Goal: Task Accomplishment & Management: Complete application form

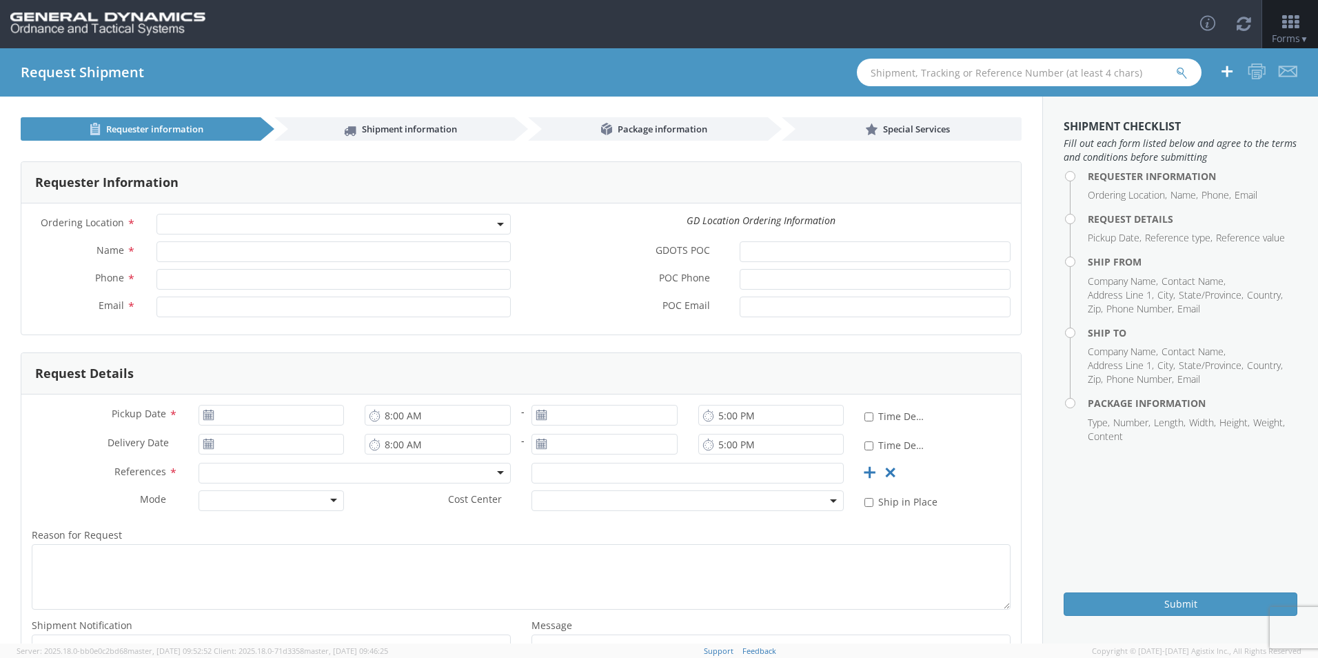
select select
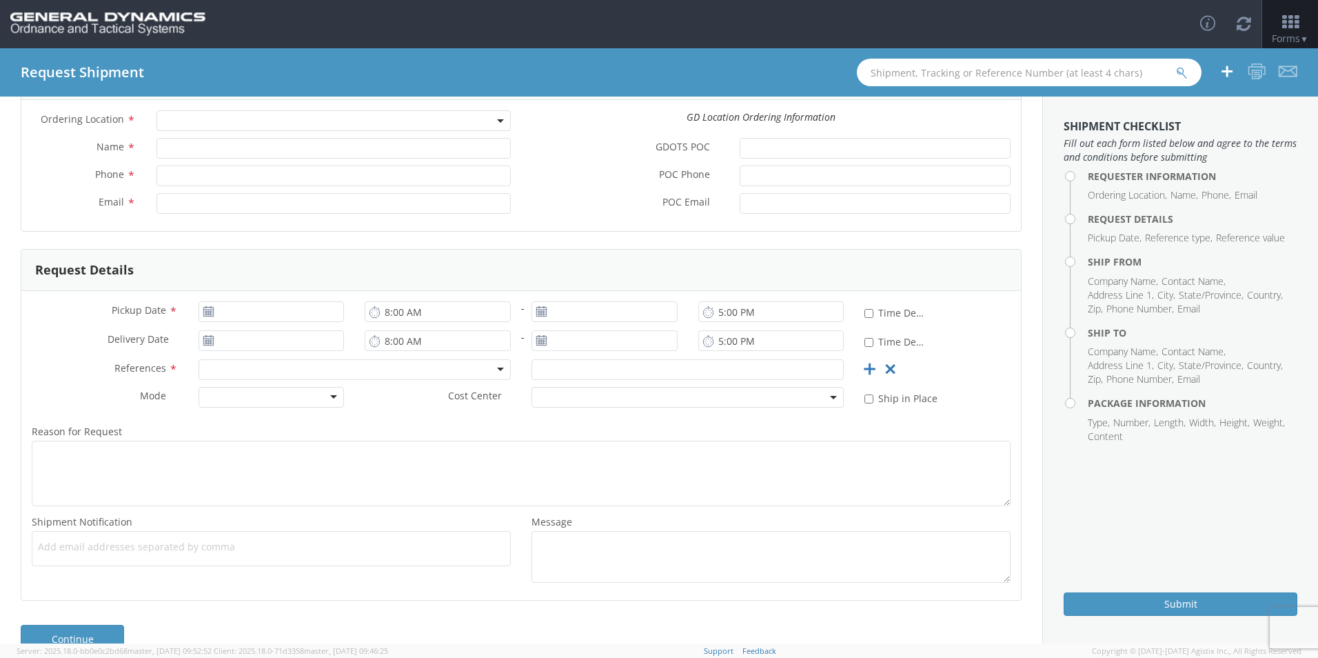
scroll to position [64, 0]
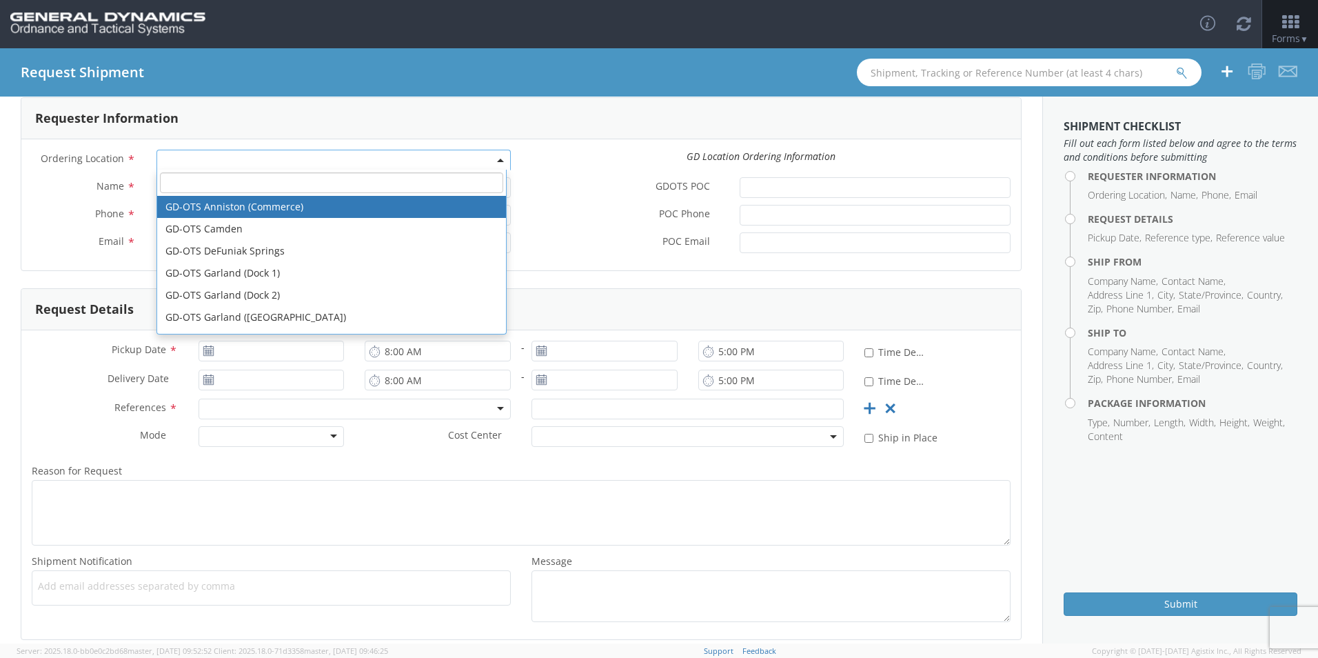
click at [497, 160] on b at bounding box center [500, 160] width 7 height 3
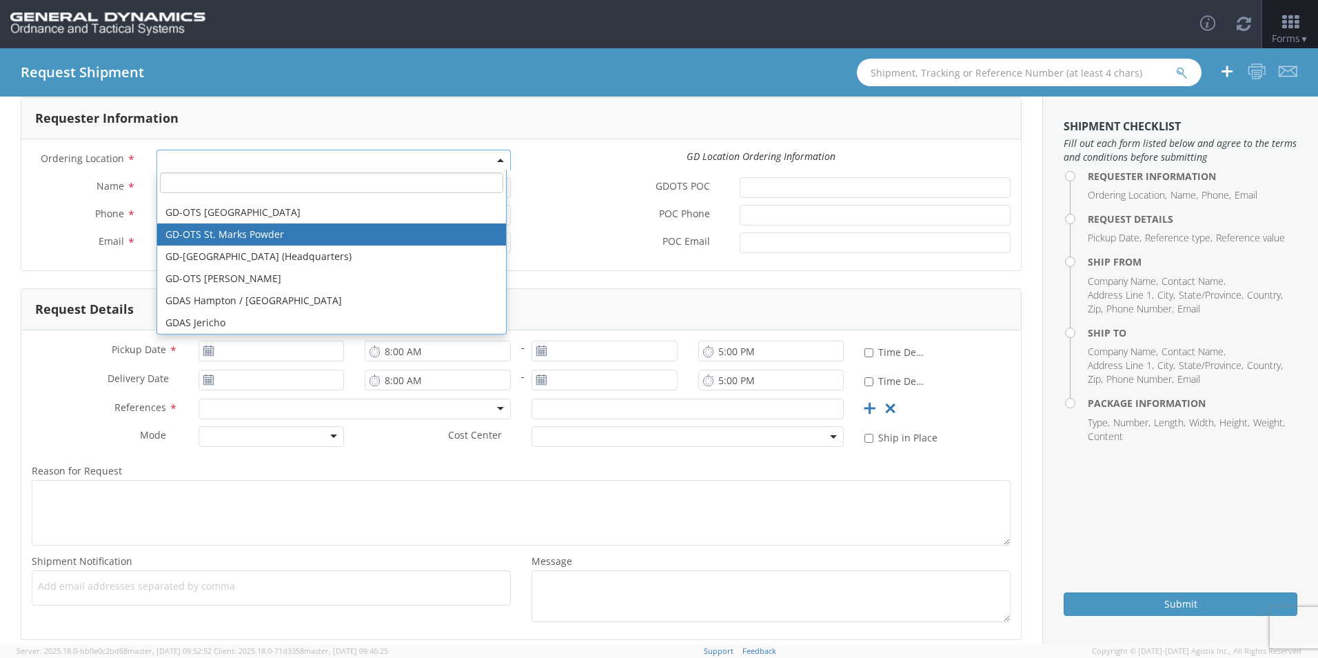
click at [614, 116] on div "Requester Information" at bounding box center [521, 118] width 1000 height 41
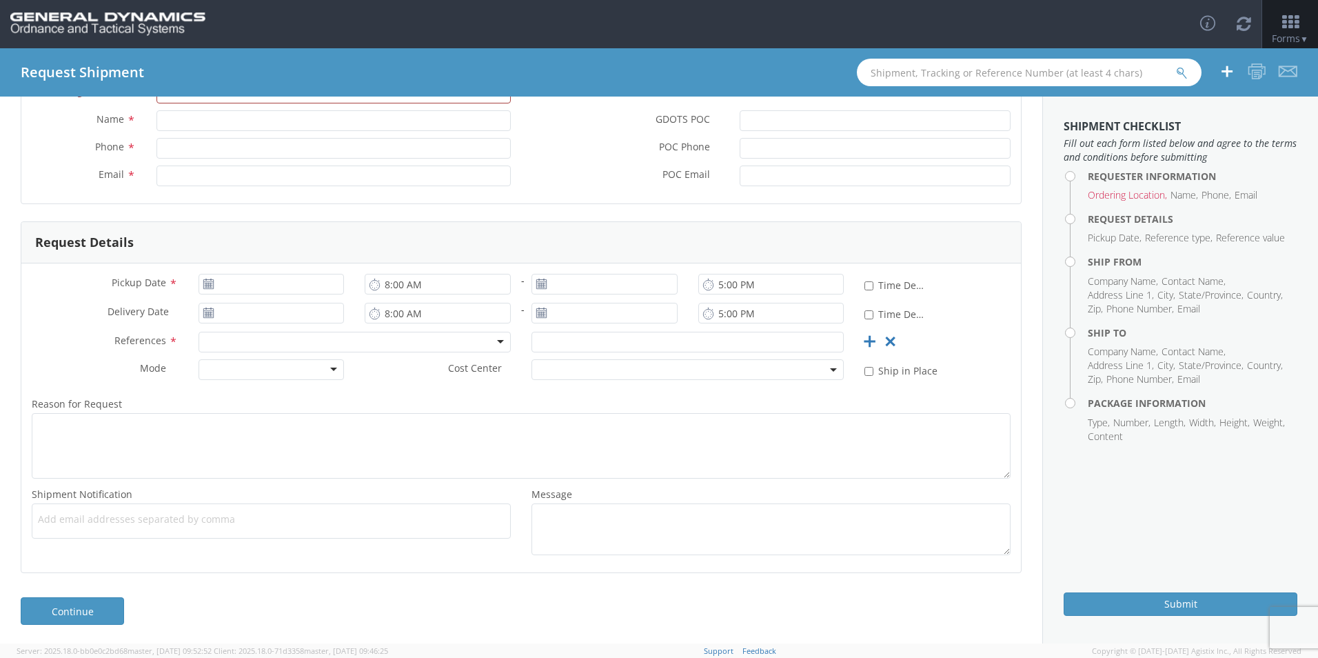
scroll to position [133, 0]
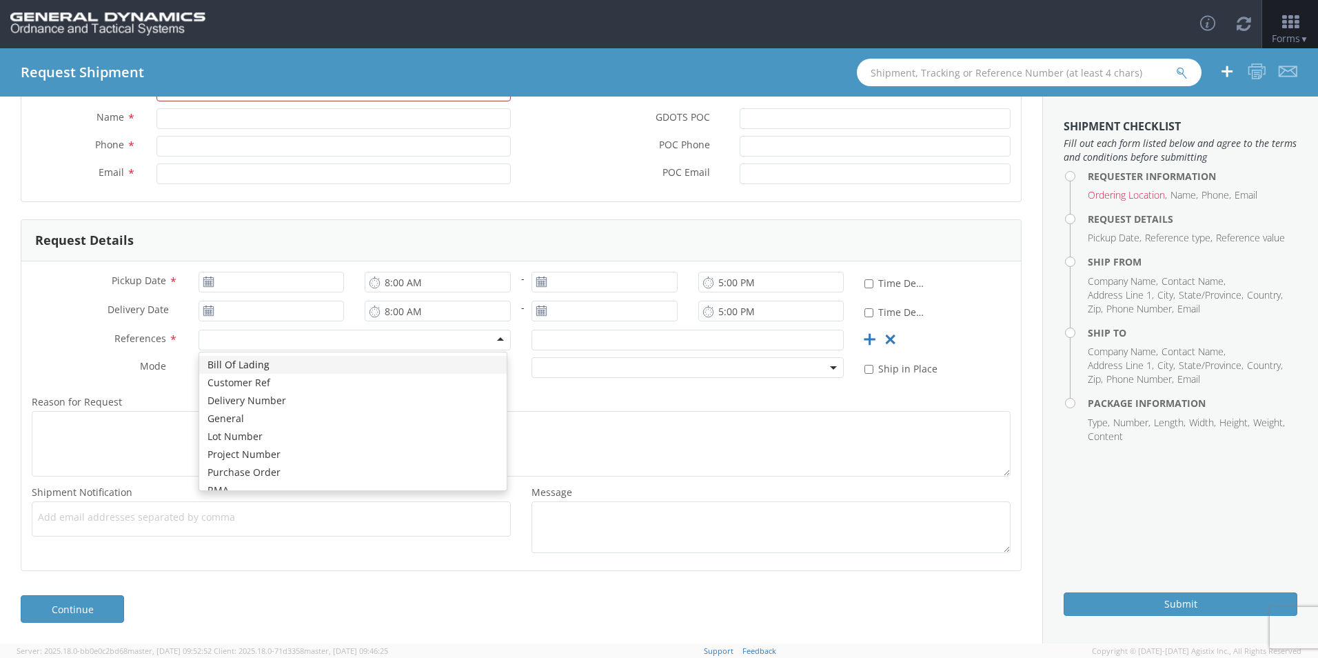
click at [494, 338] on div at bounding box center [355, 340] width 312 height 21
click at [502, 342] on div at bounding box center [355, 340] width 312 height 21
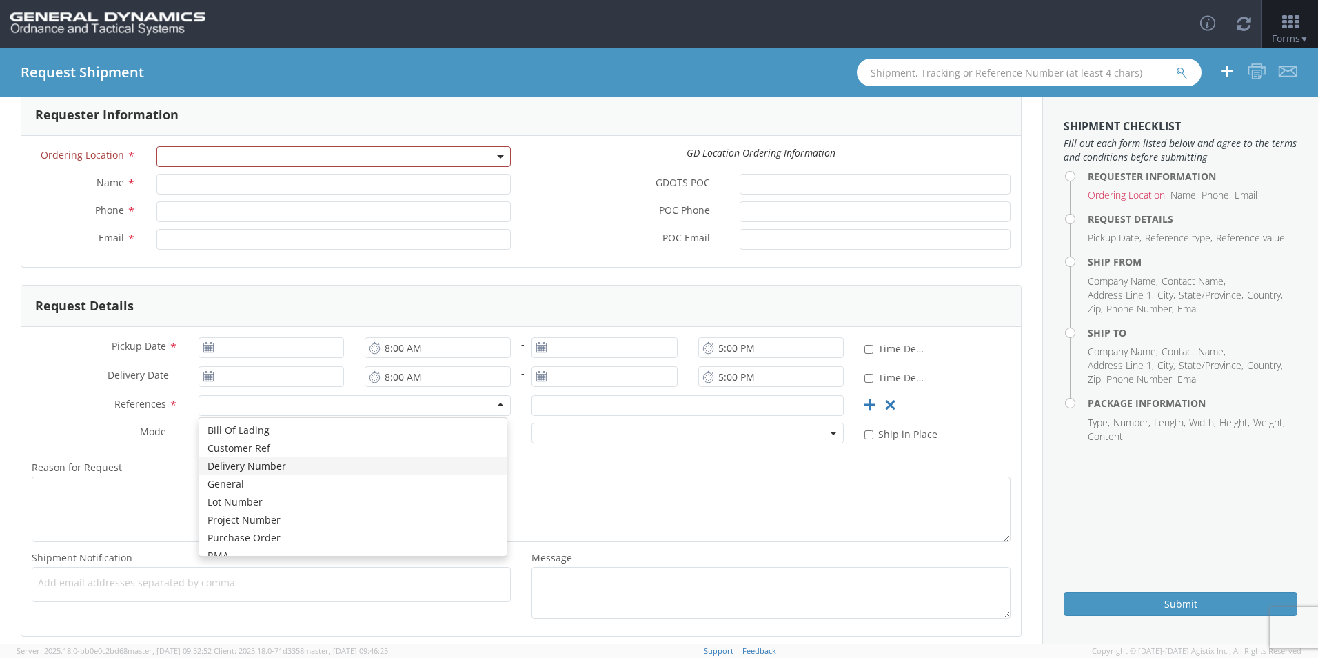
scroll to position [64, 0]
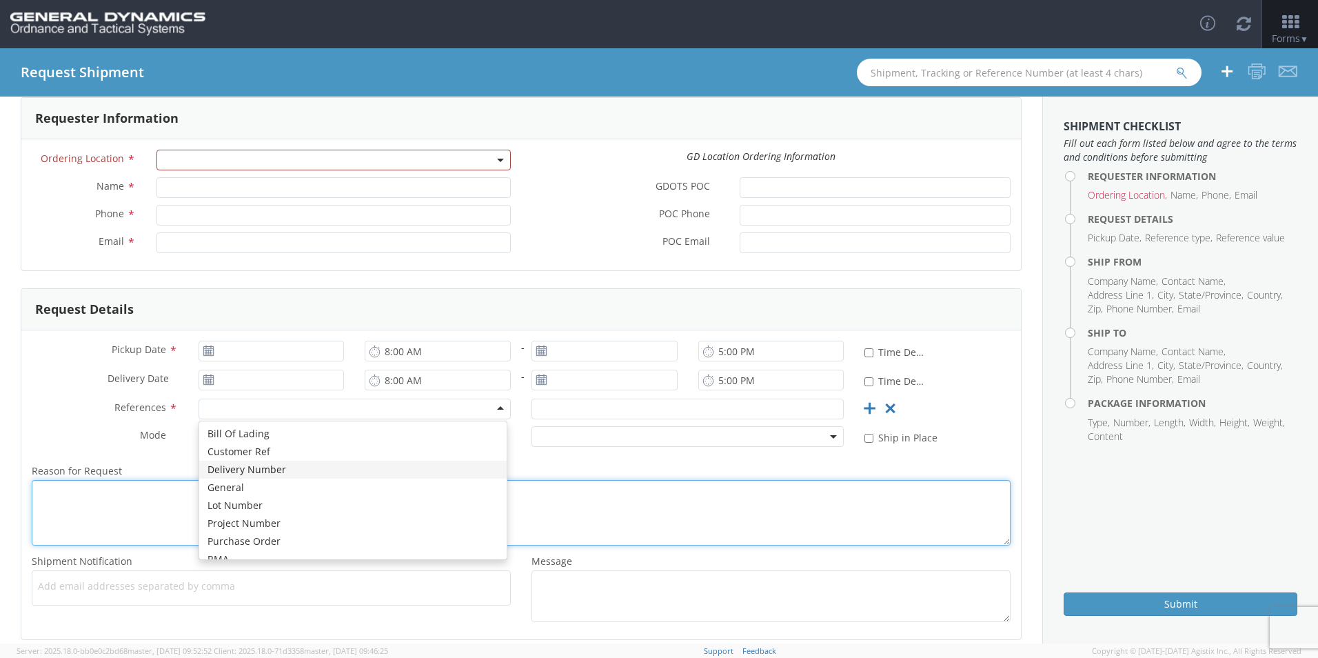
click at [836, 520] on textarea "Reason for Request *" at bounding box center [521, 512] width 979 height 65
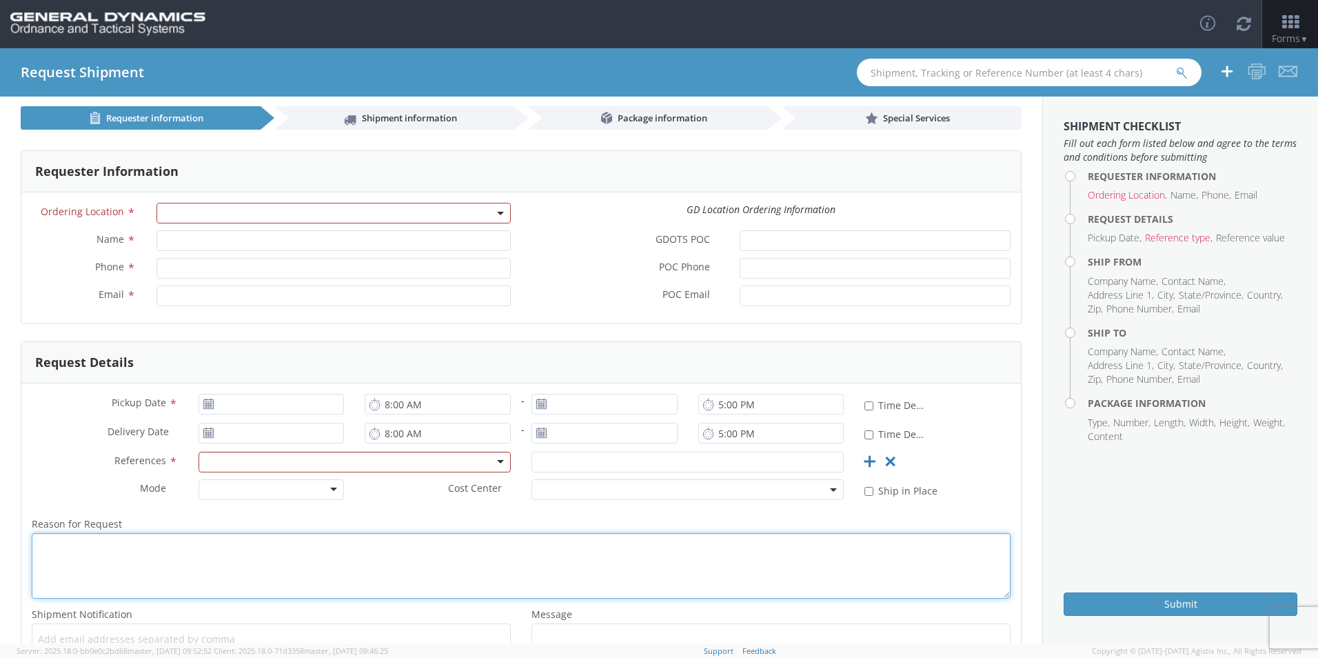
scroll to position [0, 0]
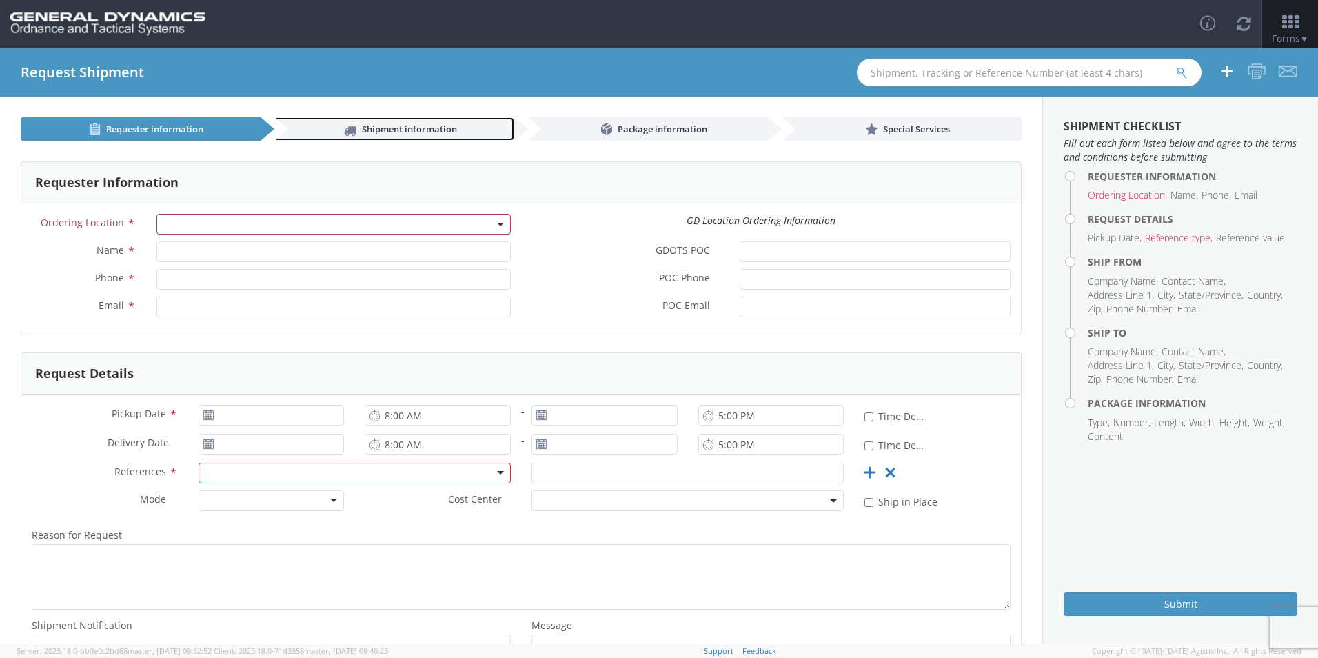
click at [416, 127] on span "Shipment information" at bounding box center [409, 129] width 95 height 12
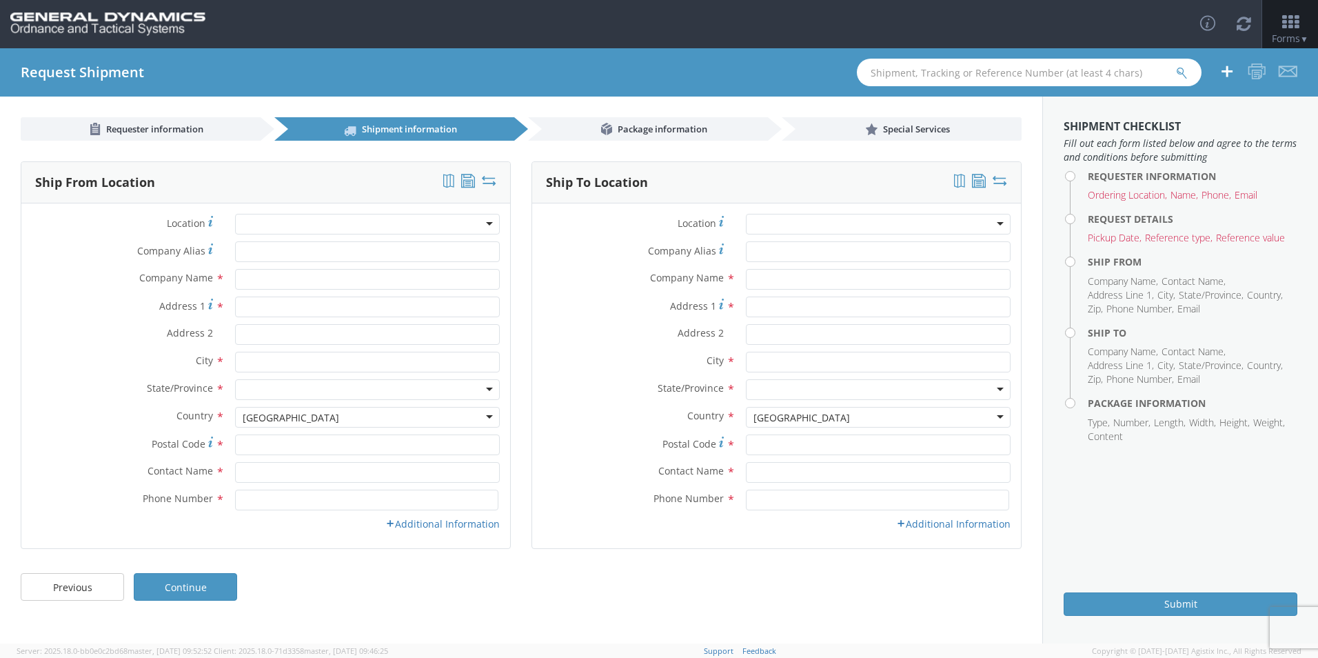
click at [485, 223] on div at bounding box center [367, 224] width 265 height 21
click at [484, 220] on div at bounding box center [367, 224] width 265 height 21
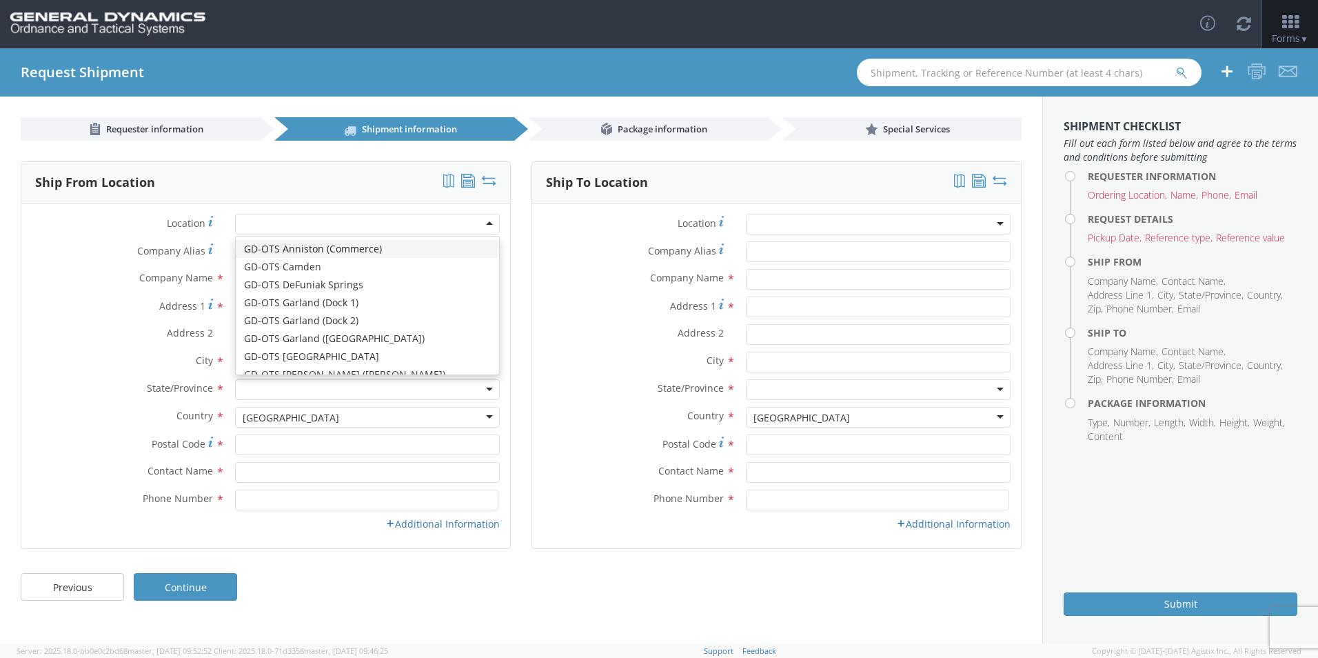
click at [518, 206] on div "Ship From Location Location * GD-OTS [GEOGRAPHIC_DATA] (Commerce) GD-OTS [GEOGR…" at bounding box center [265, 363] width 511 height 405
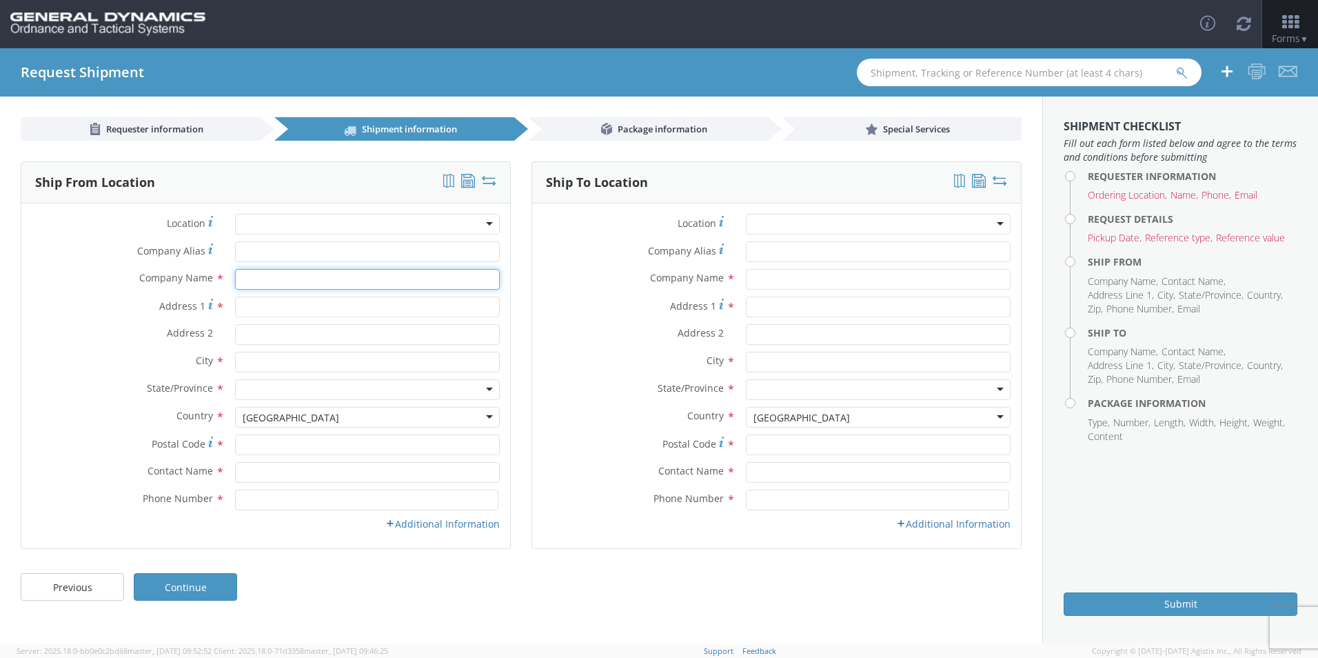
click at [273, 283] on input "text" at bounding box center [367, 279] width 265 height 21
click at [254, 277] on input "text" at bounding box center [367, 279] width 265 height 21
click at [523, 269] on div "Ship To Location Location * GD-OTS [GEOGRAPHIC_DATA] (Commerce) GD-OTS [GEOGRAP…" at bounding box center [776, 363] width 511 height 405
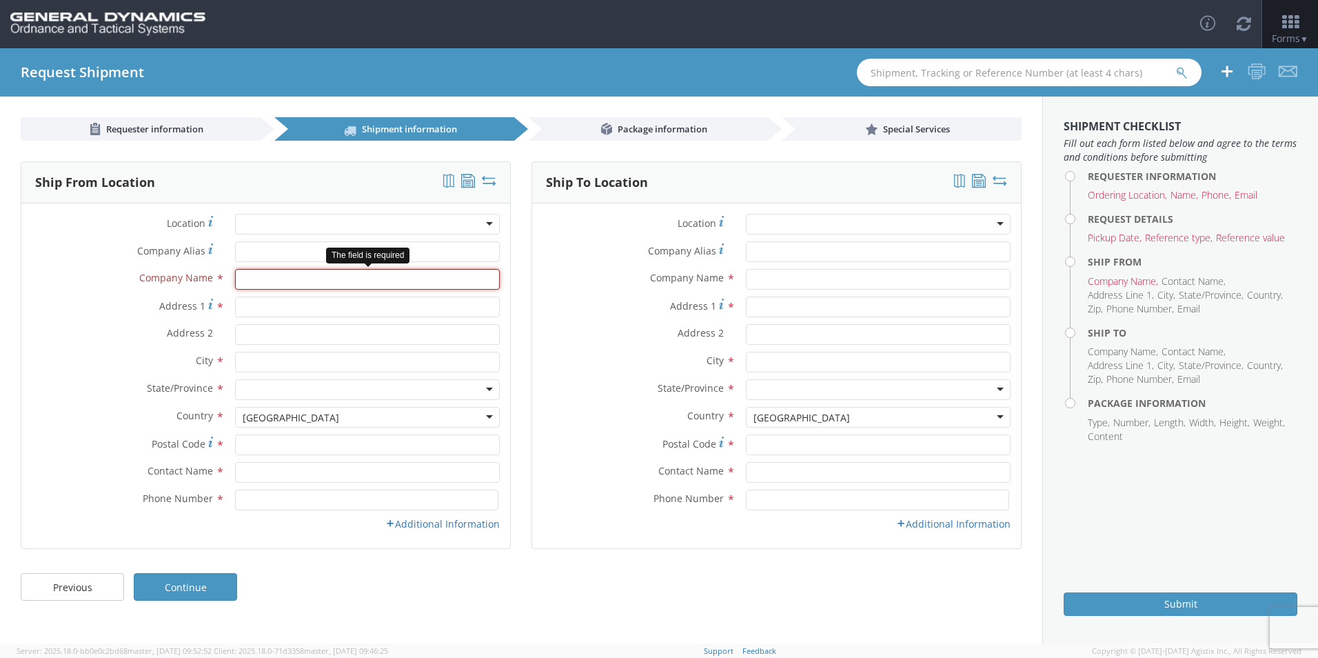
click at [342, 275] on input "text" at bounding box center [367, 279] width 265 height 21
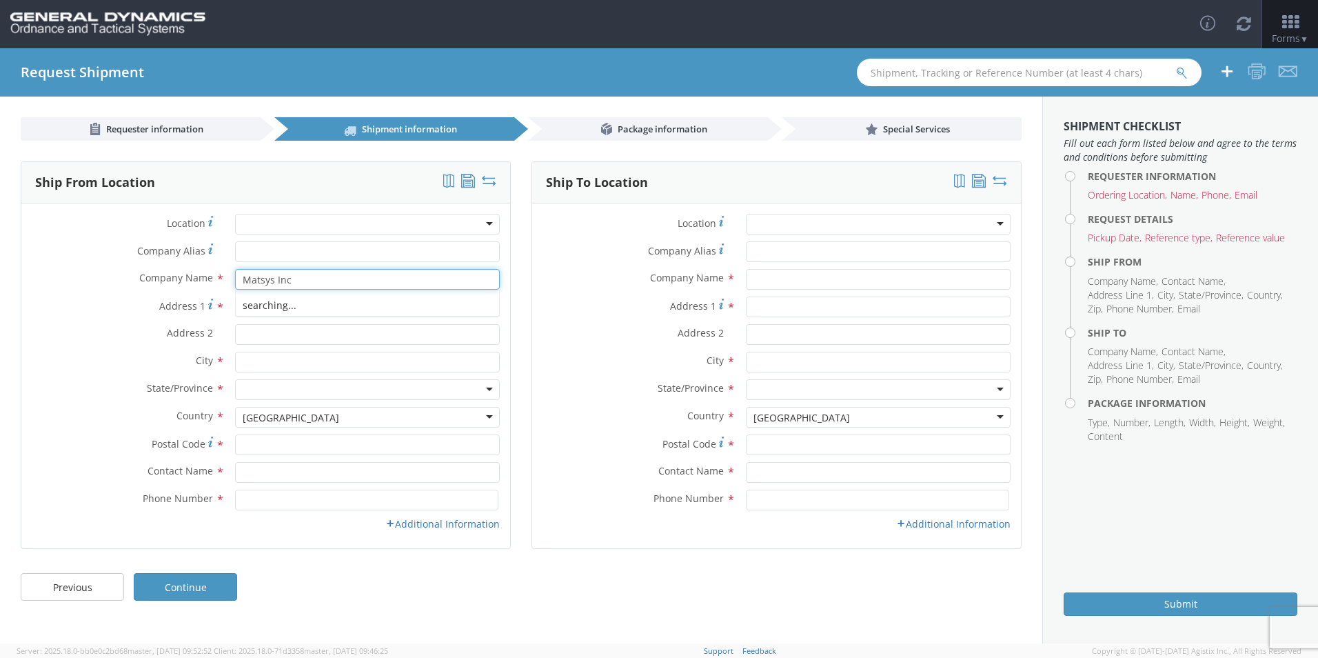
type input "Matsys Inc"
type input "[STREET_ADDRESS]"
type input "Sterling"
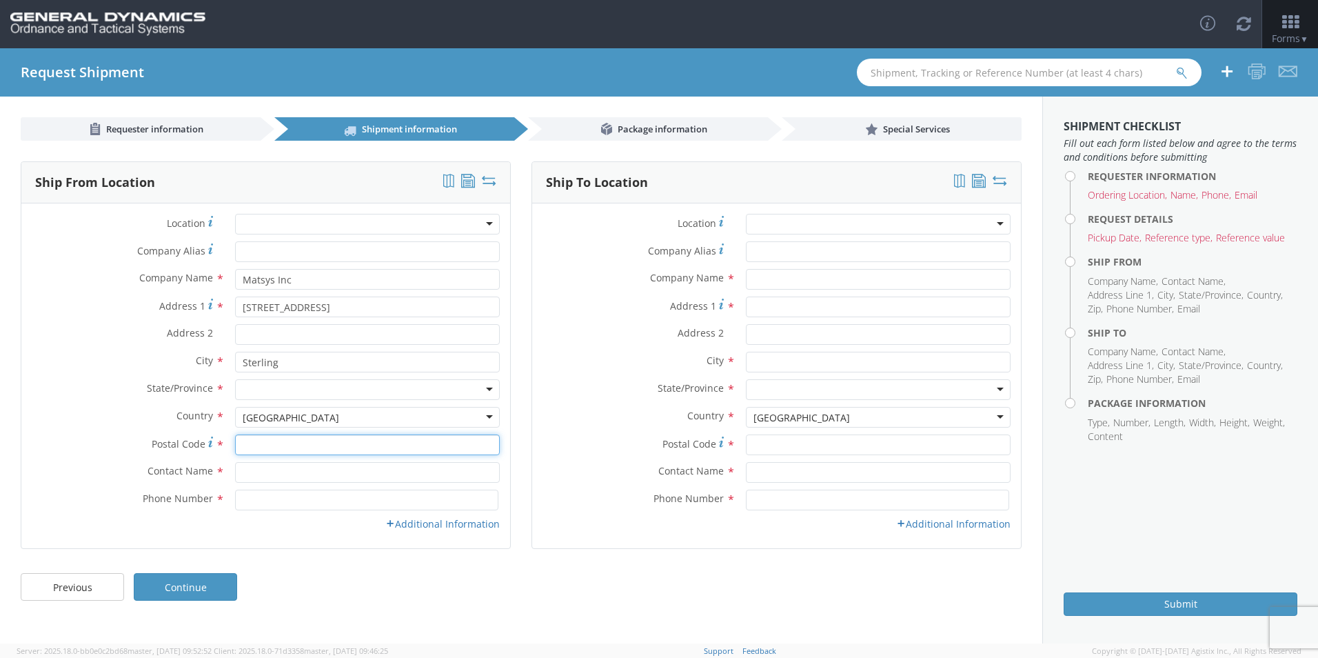
type input "20166"
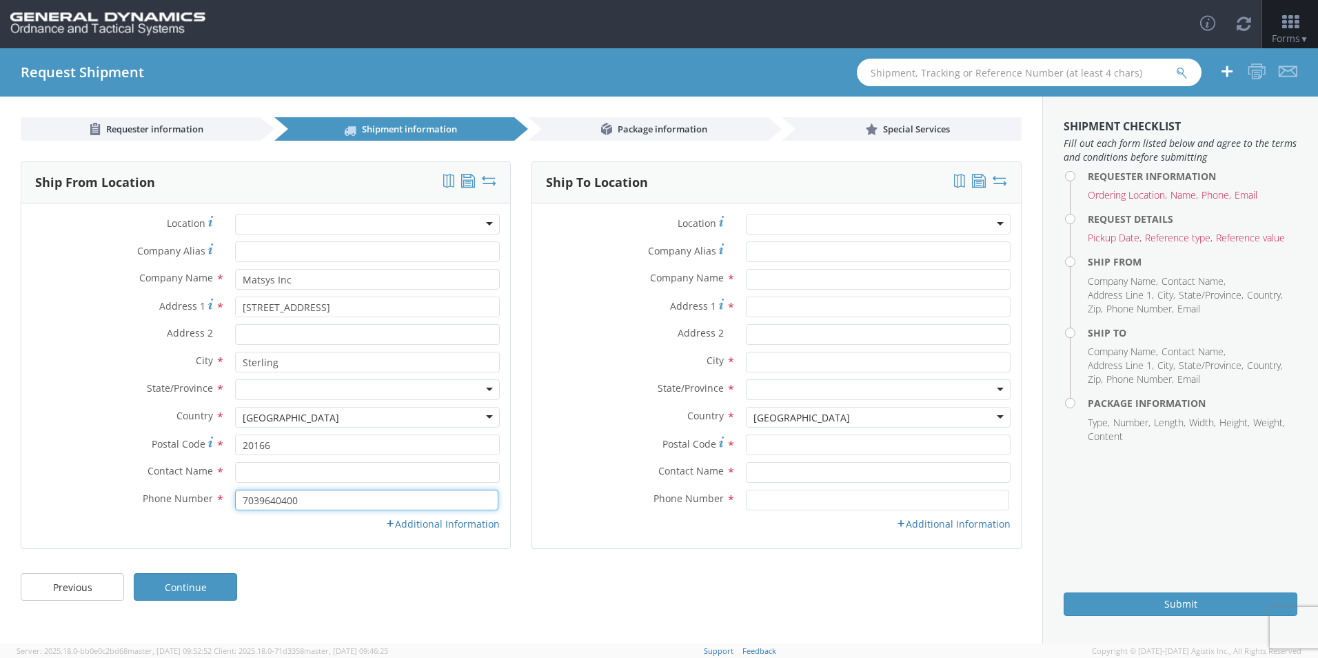
click at [319, 499] on input "7039640400" at bounding box center [366, 499] width 263 height 21
drag, startPoint x: 341, startPoint y: 499, endPoint x: 300, endPoint y: 502, distance: 40.8
click at [300, 502] on input "7039640400 x 203" at bounding box center [366, 499] width 263 height 21
type input "7039640400"
click at [243, 470] on input "text" at bounding box center [367, 472] width 265 height 21
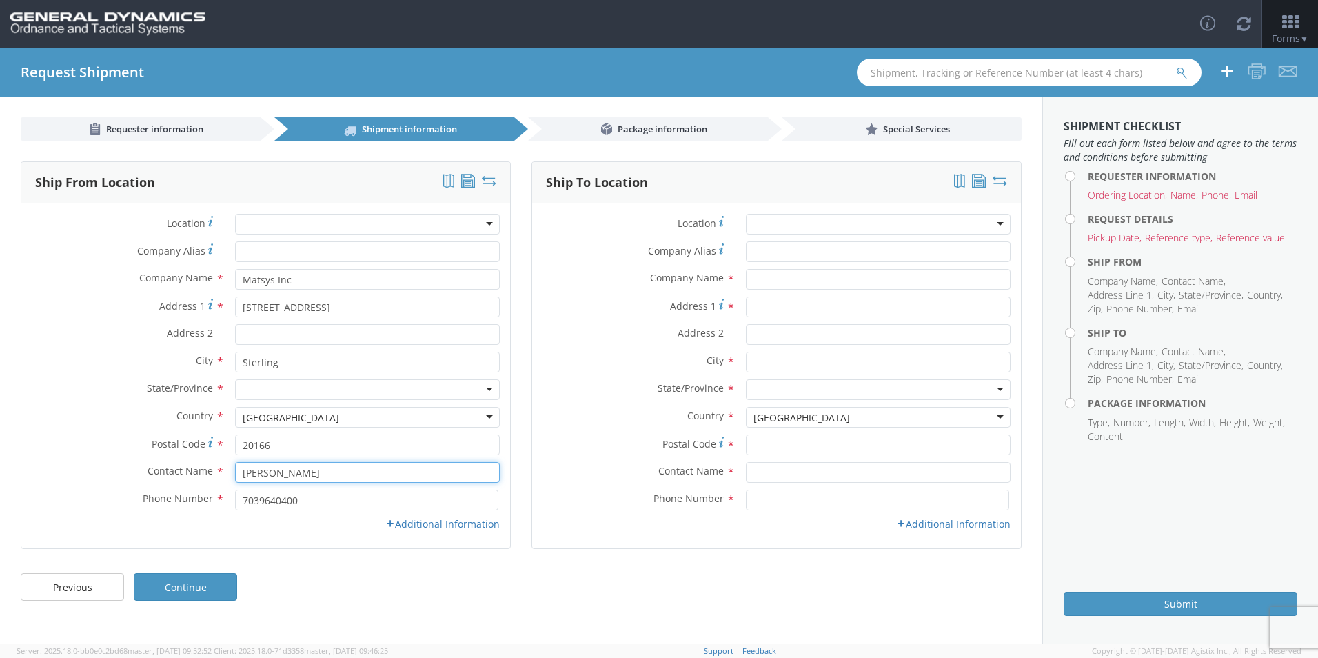
type input "[PERSON_NAME]"
click at [307, 499] on input "7039640400" at bounding box center [366, 499] width 263 height 21
click at [317, 530] on div "Additional Information" at bounding box center [265, 524] width 489 height 14
click at [897, 218] on div at bounding box center [878, 224] width 265 height 21
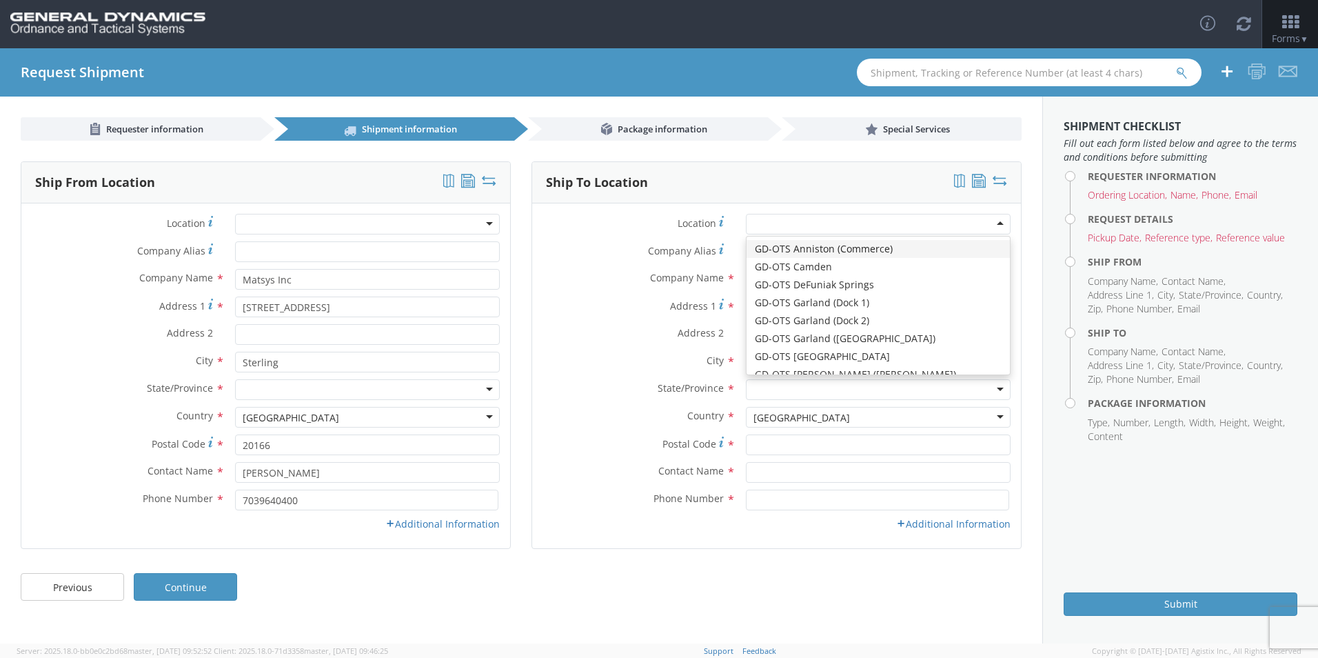
click at [860, 180] on div "Ship To Location" at bounding box center [776, 182] width 489 height 41
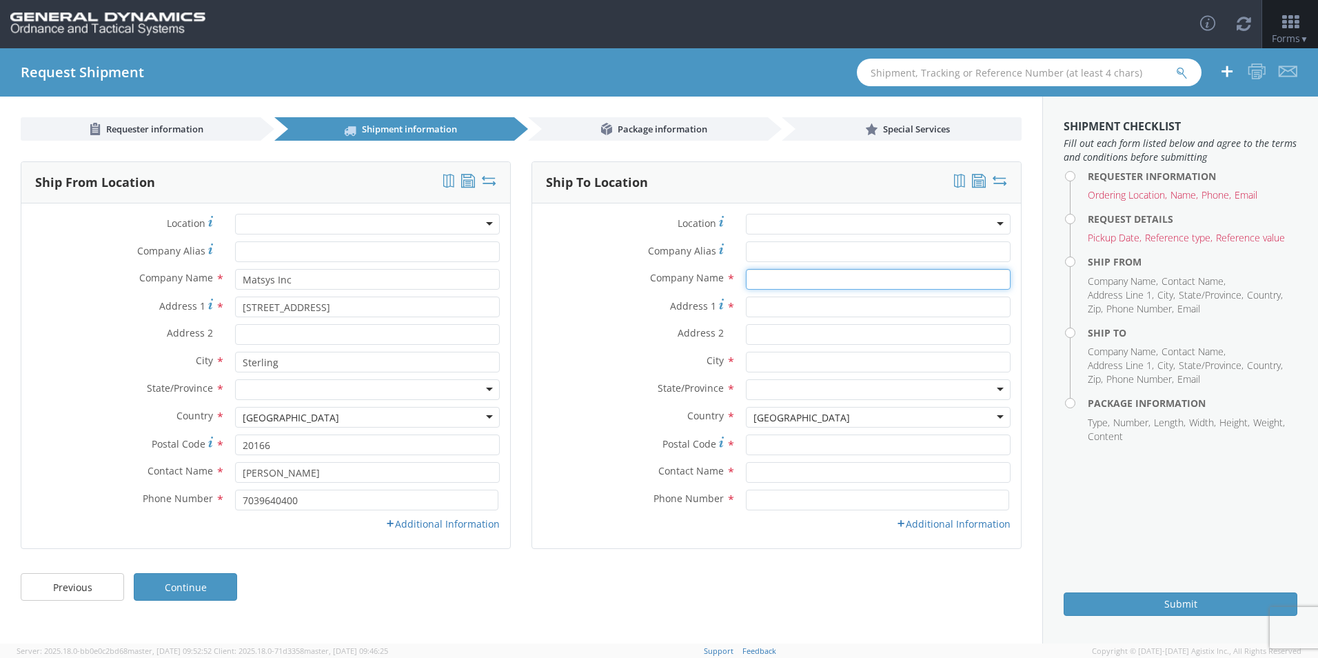
click at [778, 279] on input "text" at bounding box center [878, 279] width 265 height 21
click at [764, 276] on input "[DEMOGRAPHIC_DATA] Army Yuma Proving Grounds" at bounding box center [878, 279] width 265 height 21
type input "U.S. Army Yuma Proving Grounds"
click at [767, 305] on input "Address 1 *" at bounding box center [878, 306] width 265 height 21
type input "a"
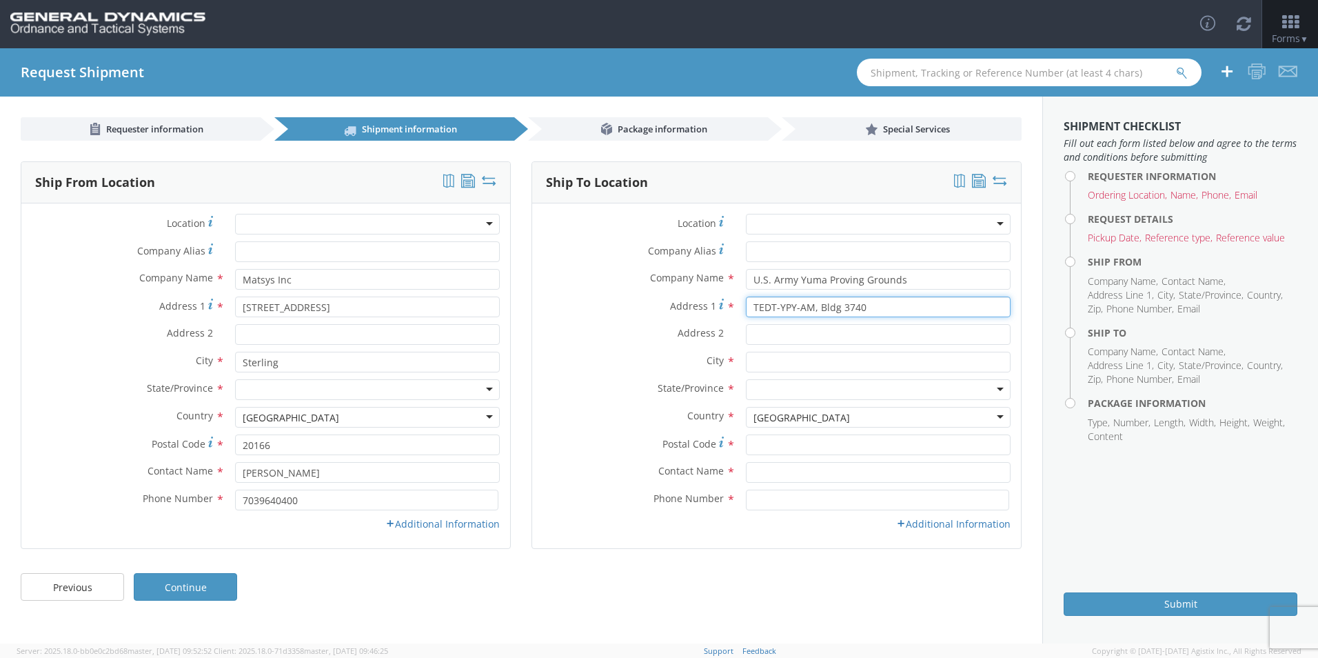
type input "TEDT-YPY-AM, Bldg 3740"
type input "Kofa Firing Range, W61P4X"
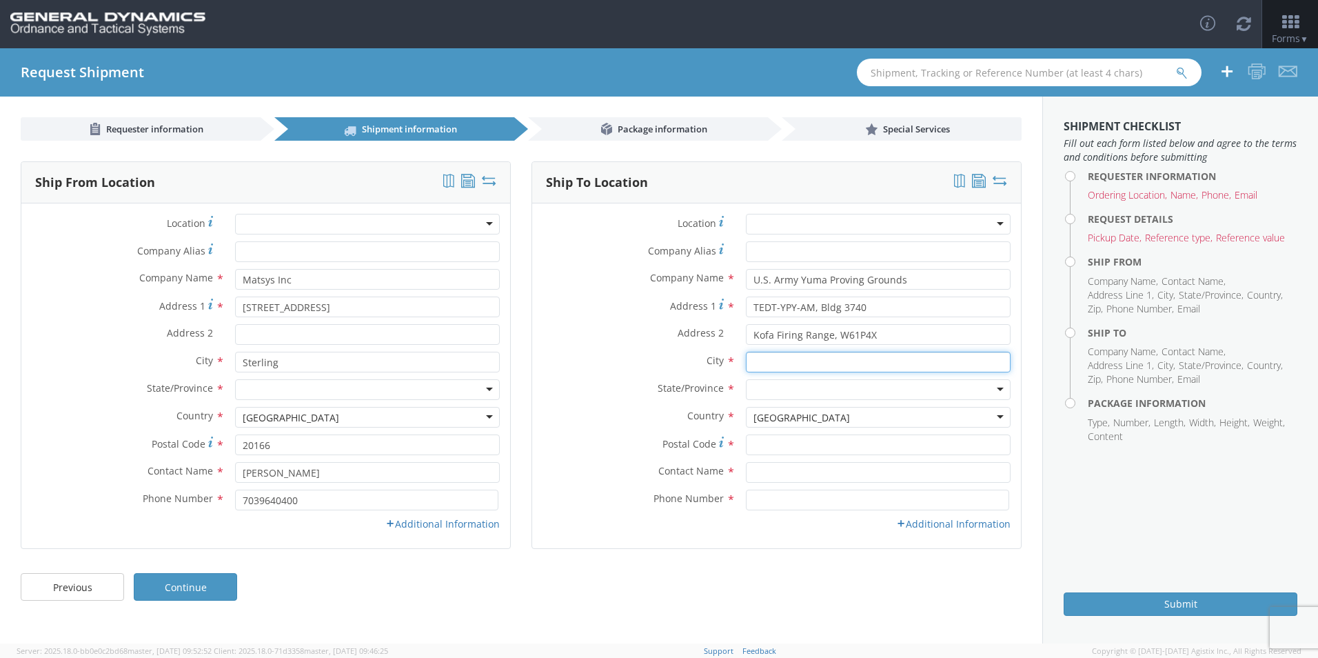
click at [802, 363] on input "text" at bounding box center [878, 362] width 265 height 21
type input "Yuma"
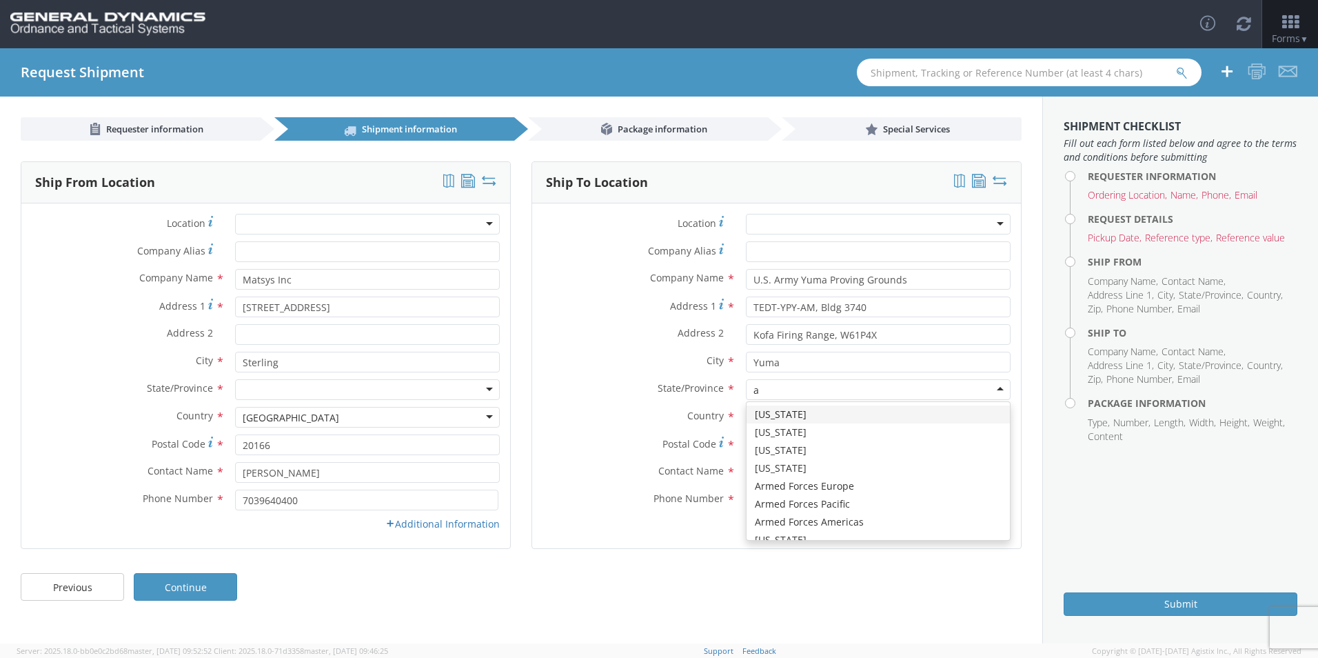
type input "ar"
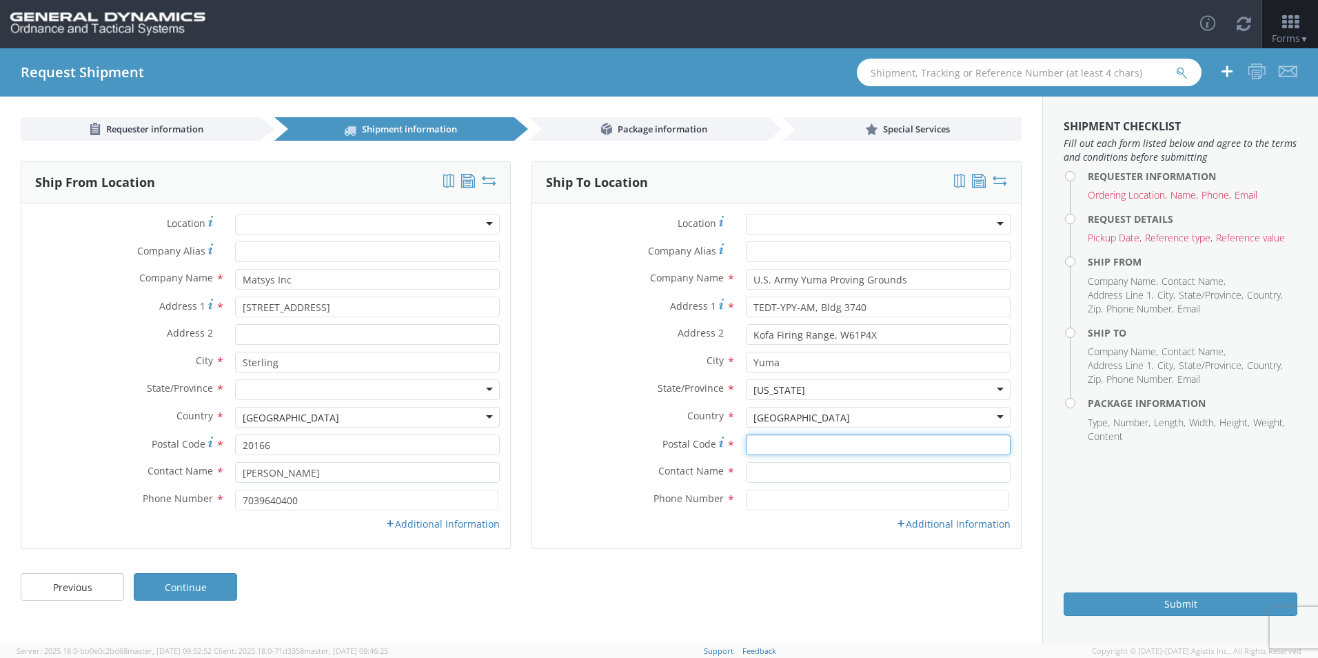
click at [776, 441] on input "Postal Code *" at bounding box center [878, 444] width 265 height 21
type input "85365-9108"
click at [780, 468] on input "text" at bounding box center [878, 472] width 265 height 21
type input "d"
type input "[PERSON_NAME], (M1002AT / INITIAL BALLISTIC TEST)"
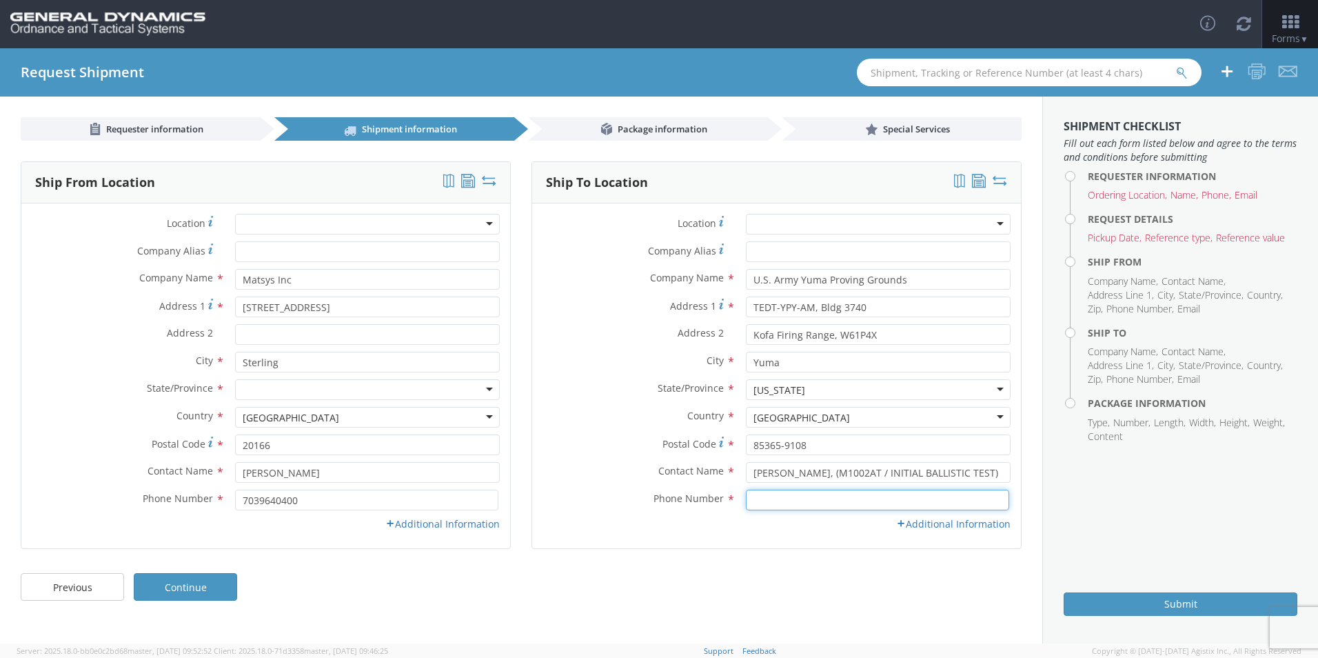
click at [757, 501] on input at bounding box center [877, 499] width 263 height 21
type input "[PHONE_NUMBER]"
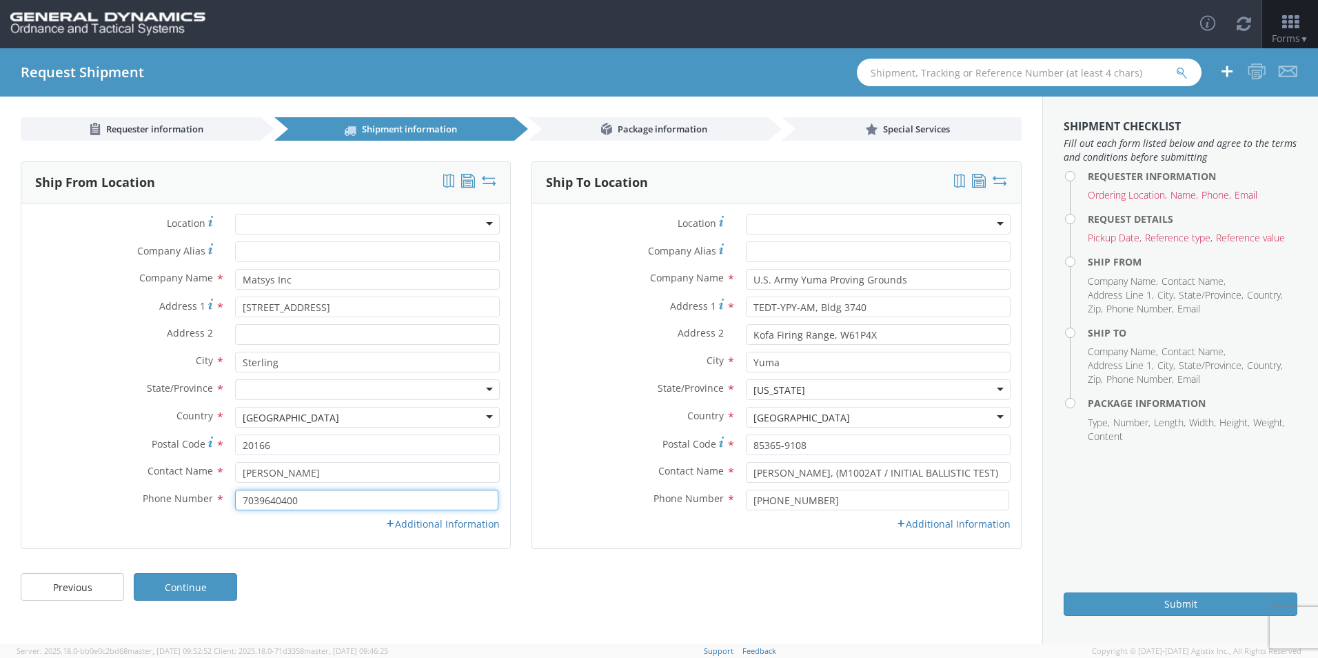
click at [256, 499] on input "7039640400" at bounding box center [366, 499] width 263 height 21
type input "[PHONE_NUMBER]"
click at [473, 387] on div at bounding box center [367, 389] width 265 height 21
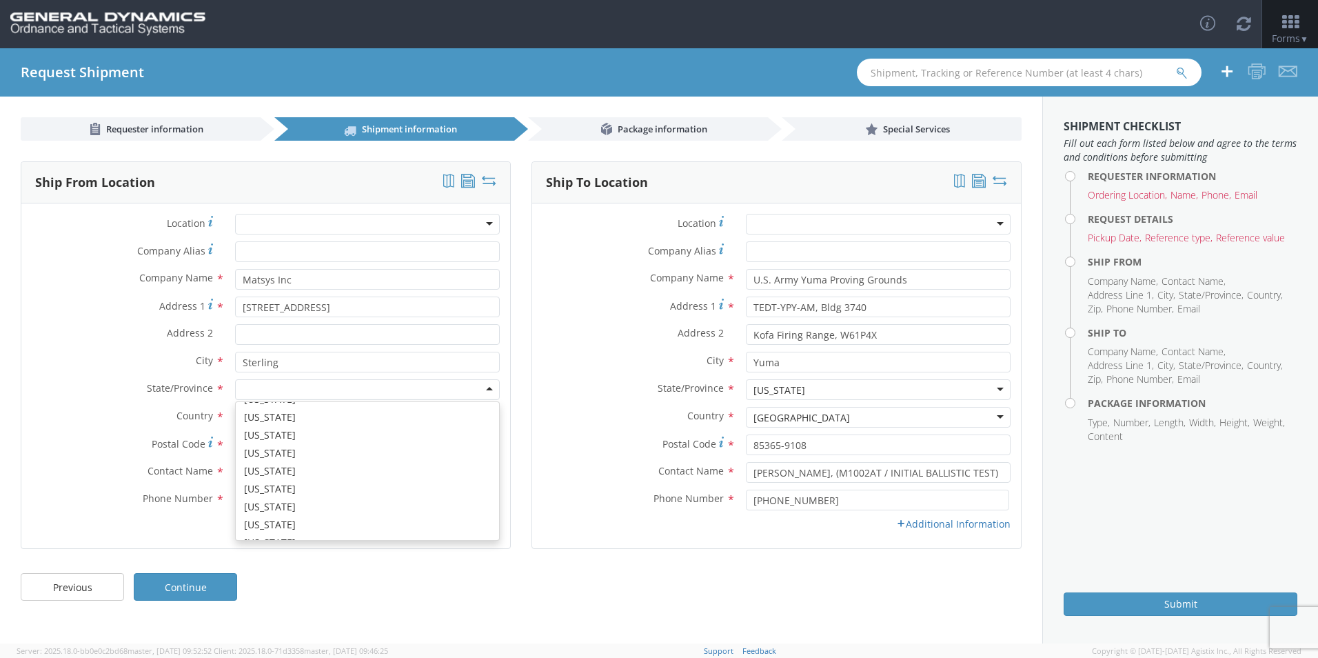
scroll to position [873, 0]
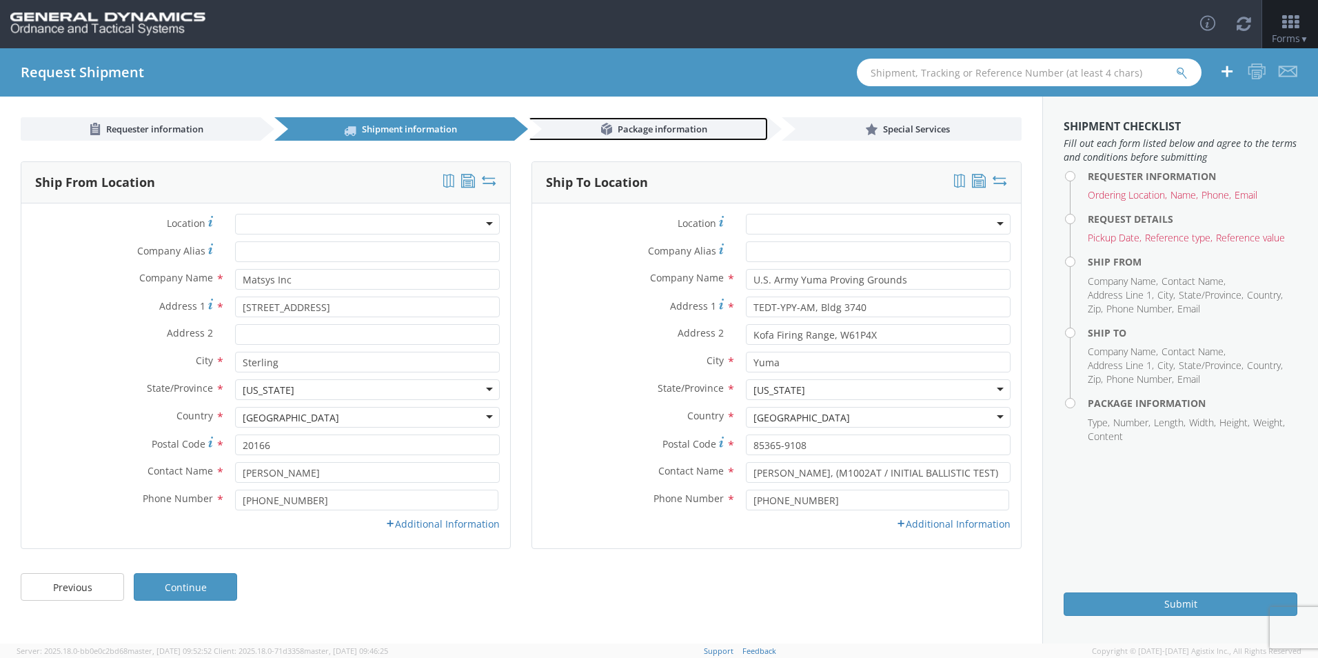
click at [647, 132] on span "Package information" at bounding box center [663, 129] width 90 height 12
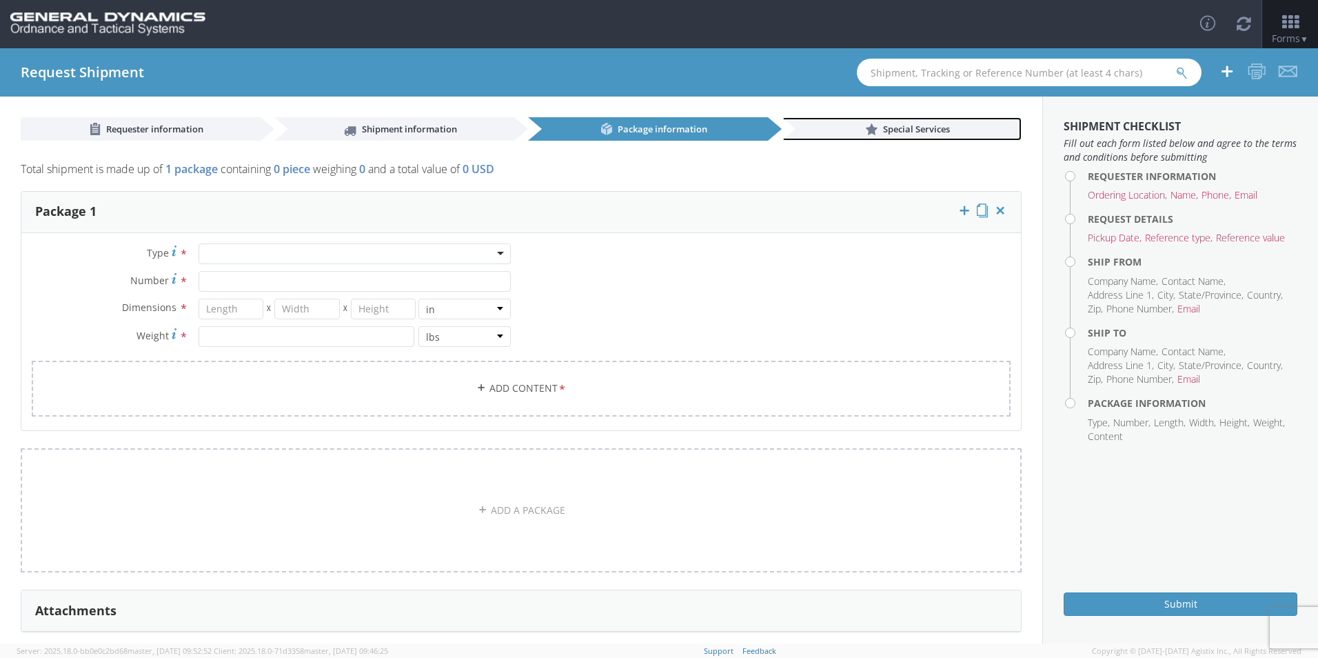
click at [883, 131] on span "Special Services" at bounding box center [916, 129] width 67 height 12
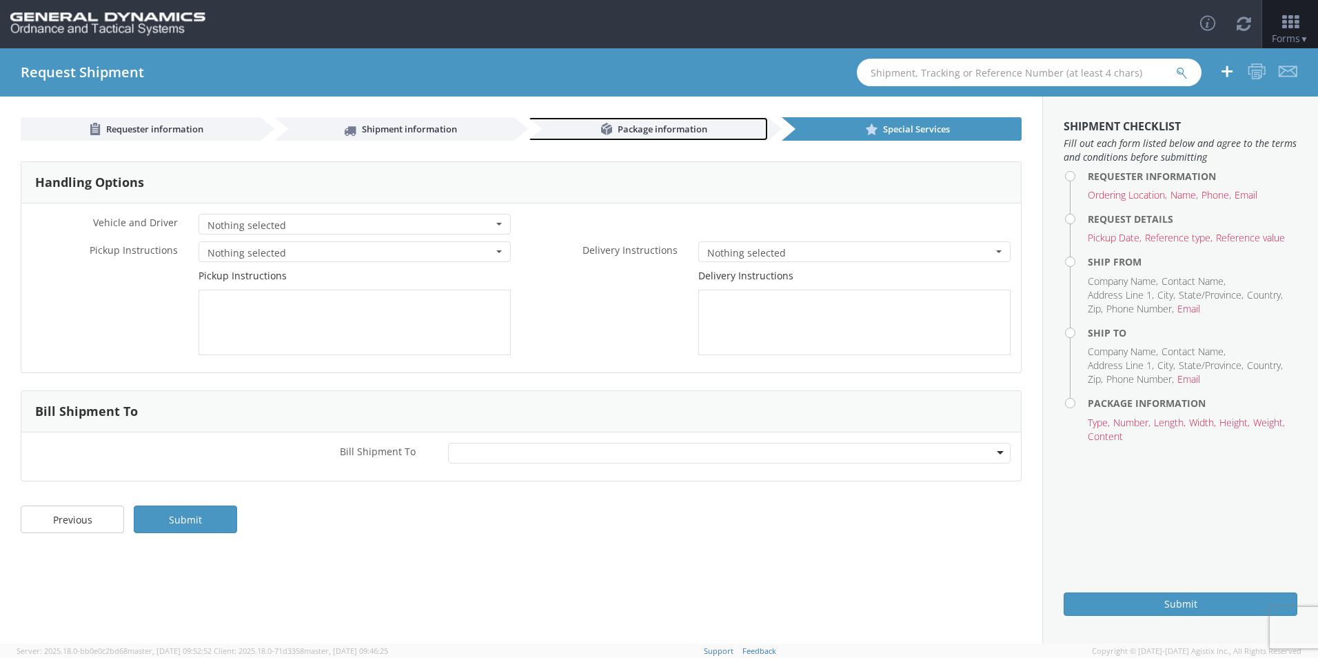
click at [652, 128] on span "Package information" at bounding box center [663, 129] width 90 height 12
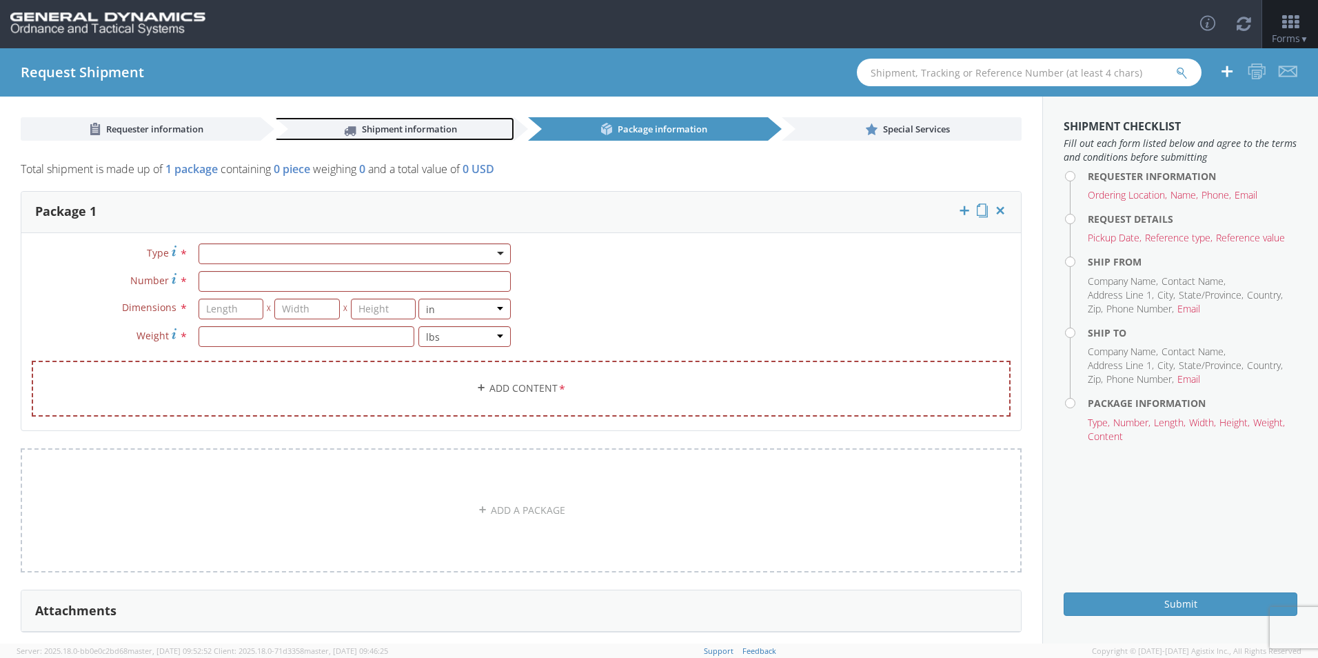
click at [455, 123] on link "Shipment information" at bounding box center [394, 128] width 240 height 23
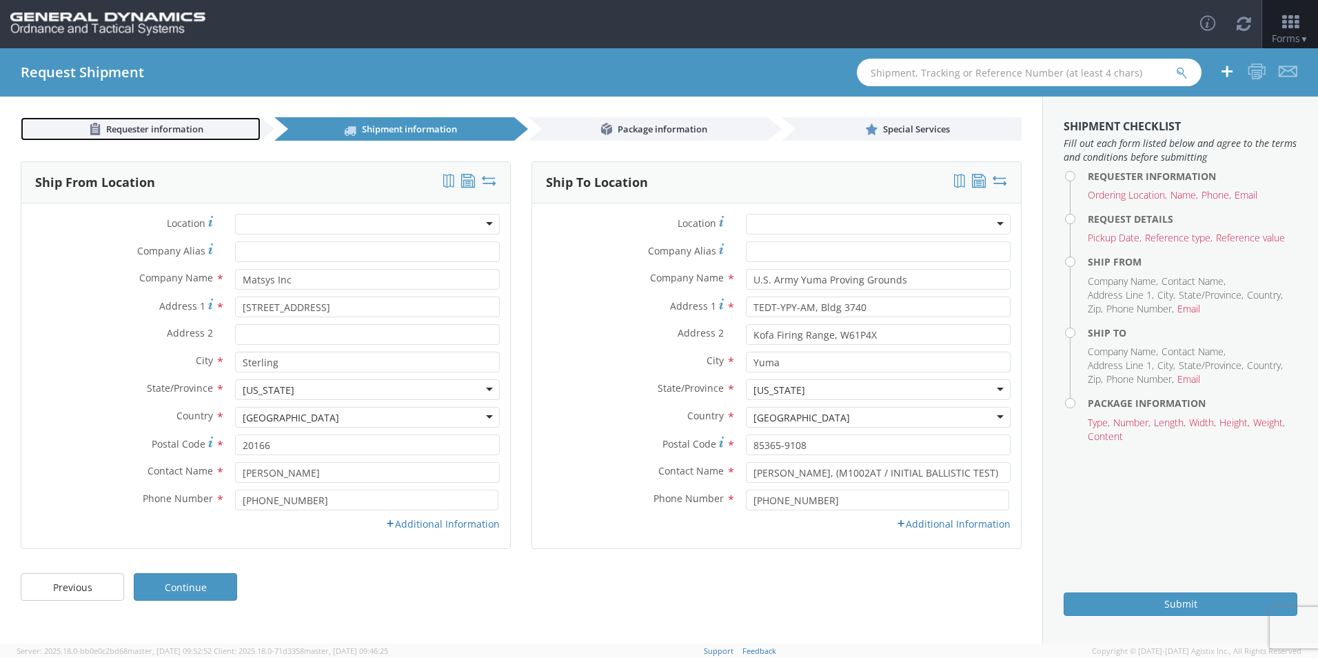
click at [162, 129] on span "Requester information" at bounding box center [154, 129] width 97 height 12
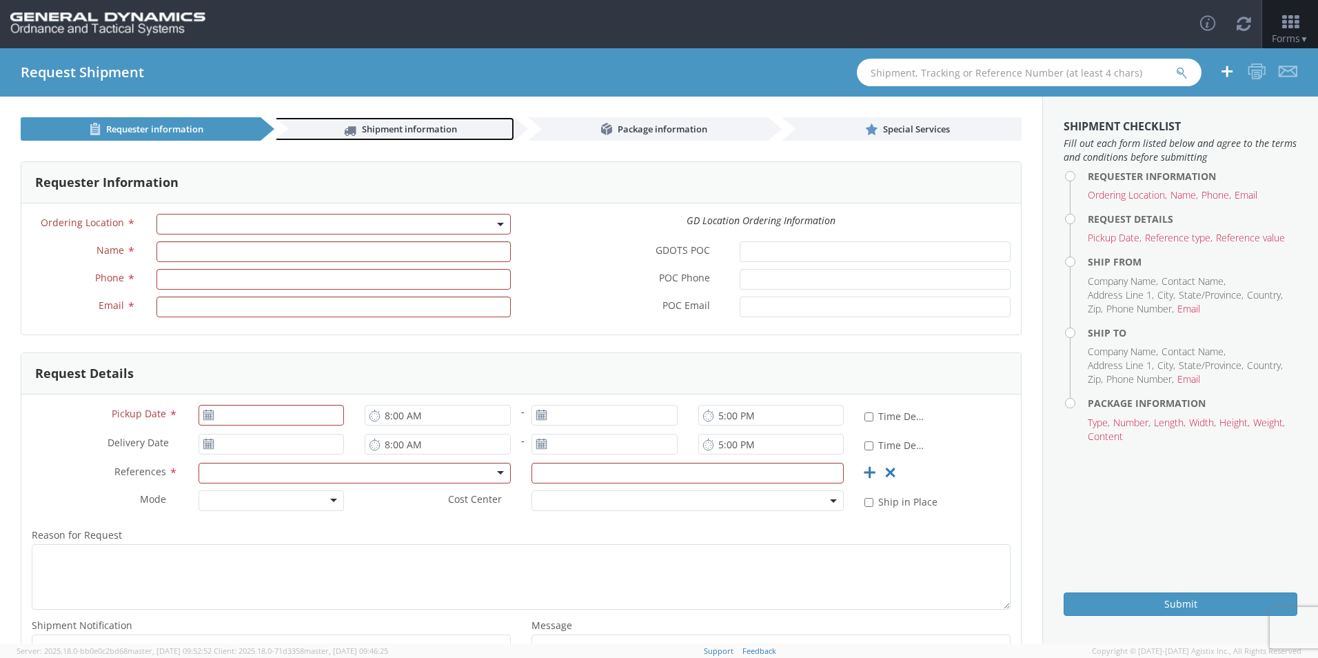
click at [434, 127] on span "Shipment information" at bounding box center [409, 129] width 95 height 12
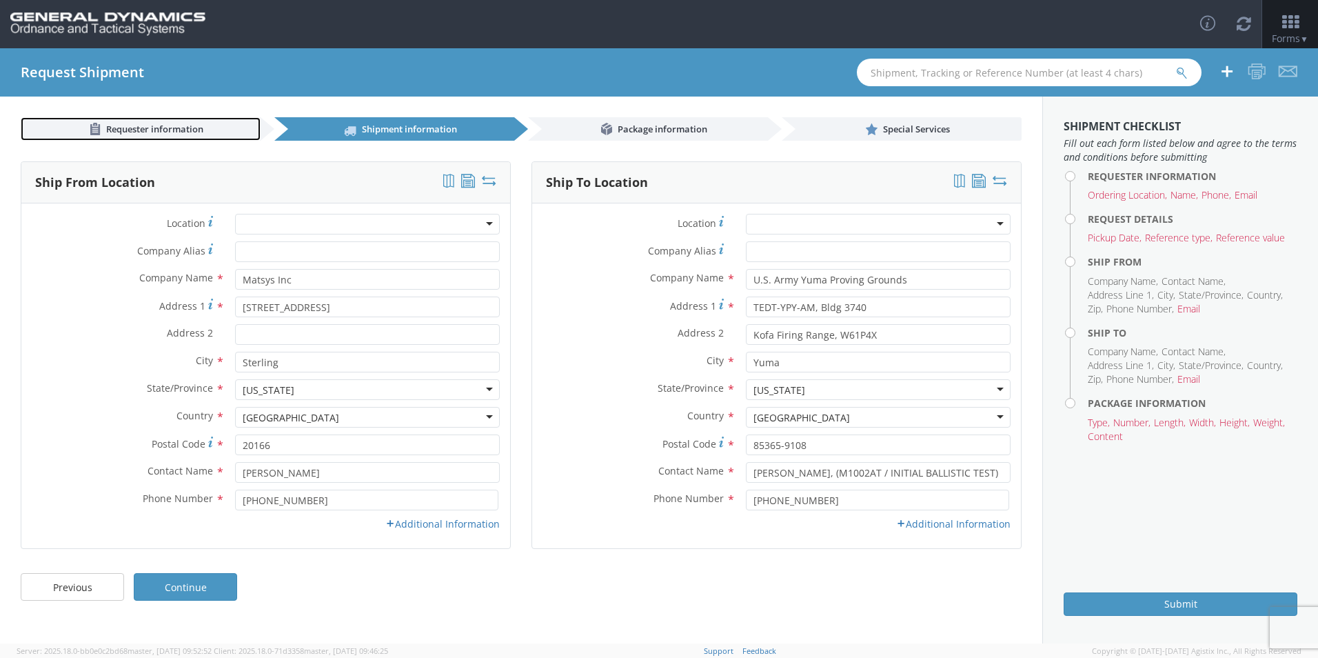
click at [205, 122] on link "Requester information" at bounding box center [141, 128] width 240 height 23
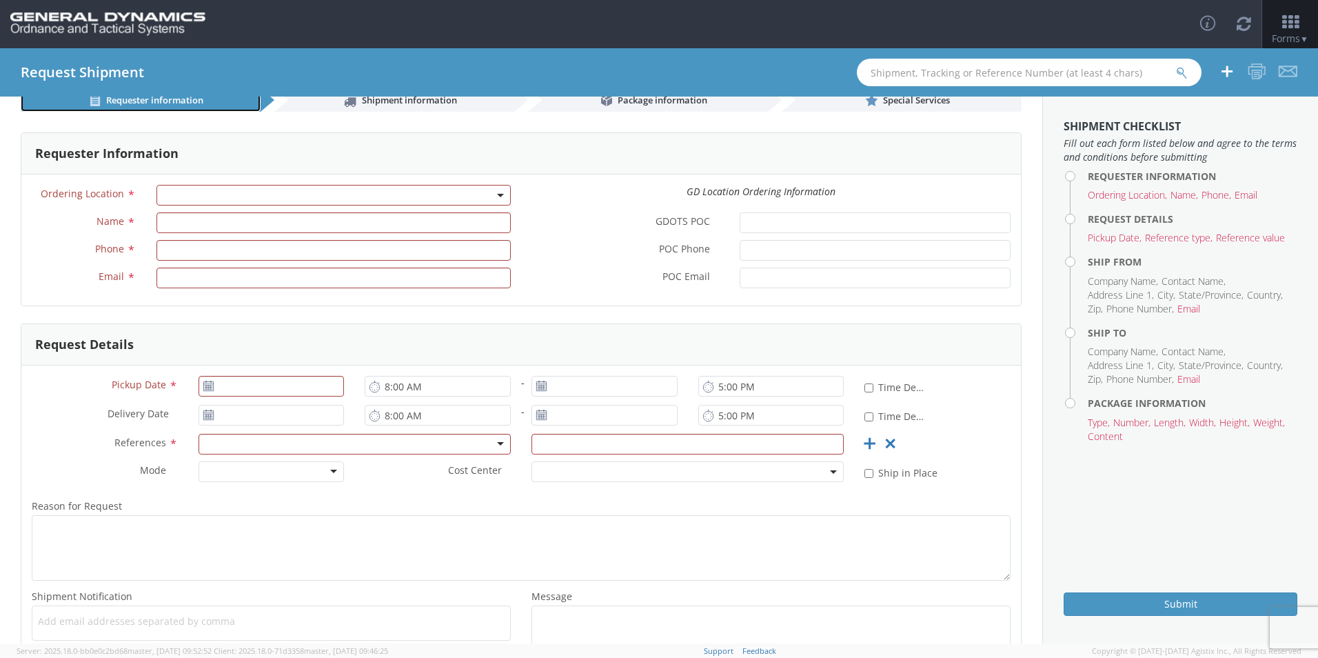
scroll to position [0, 0]
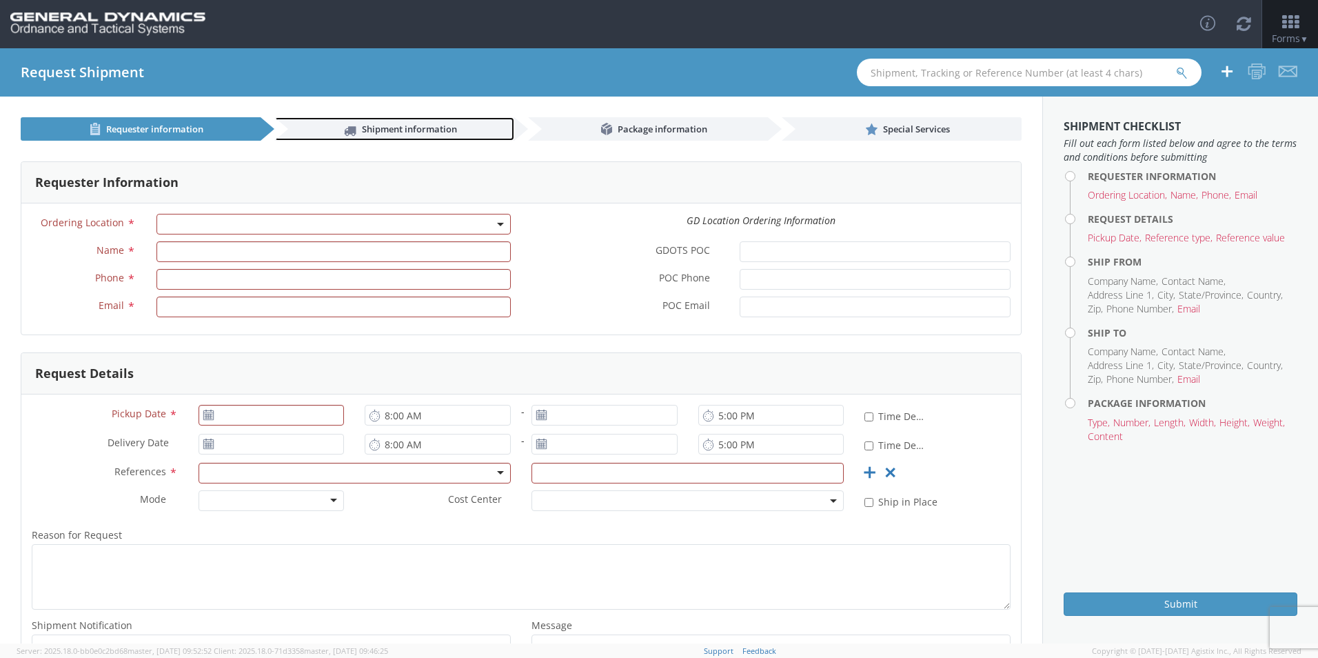
click at [469, 128] on link "Shipment information" at bounding box center [394, 128] width 240 height 23
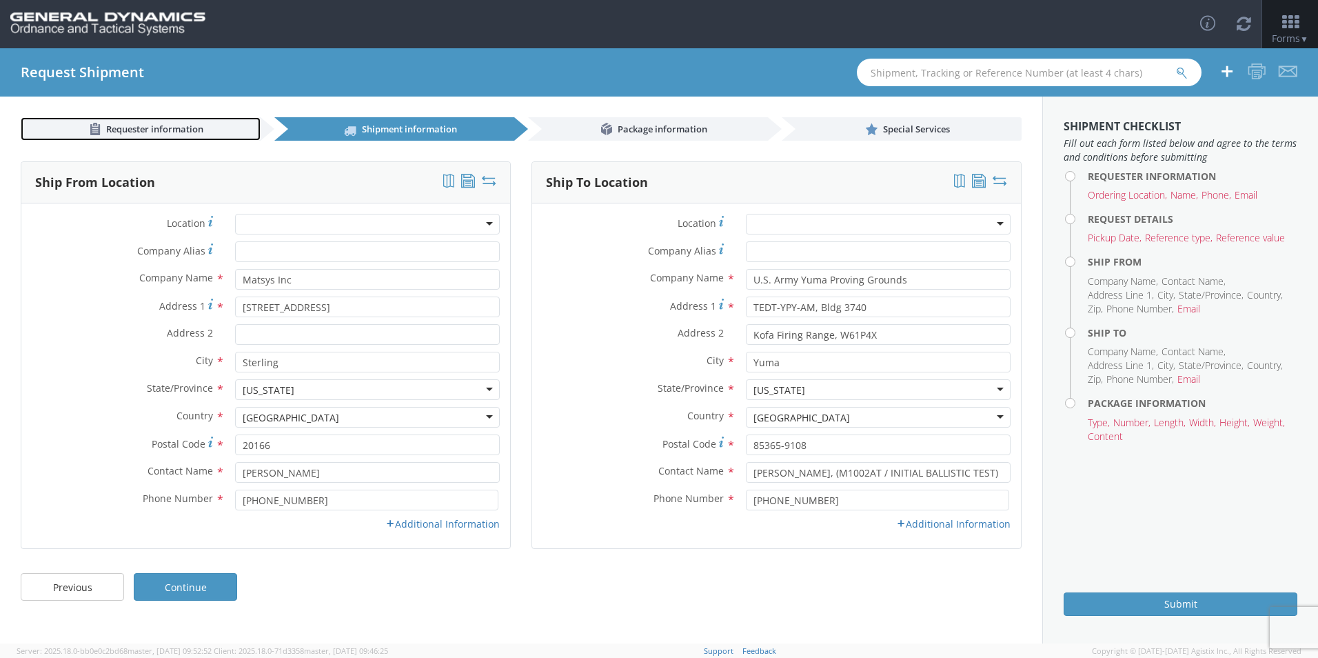
click at [194, 130] on span "Requester information" at bounding box center [154, 129] width 97 height 12
